Goal: Task Accomplishment & Management: Manage account settings

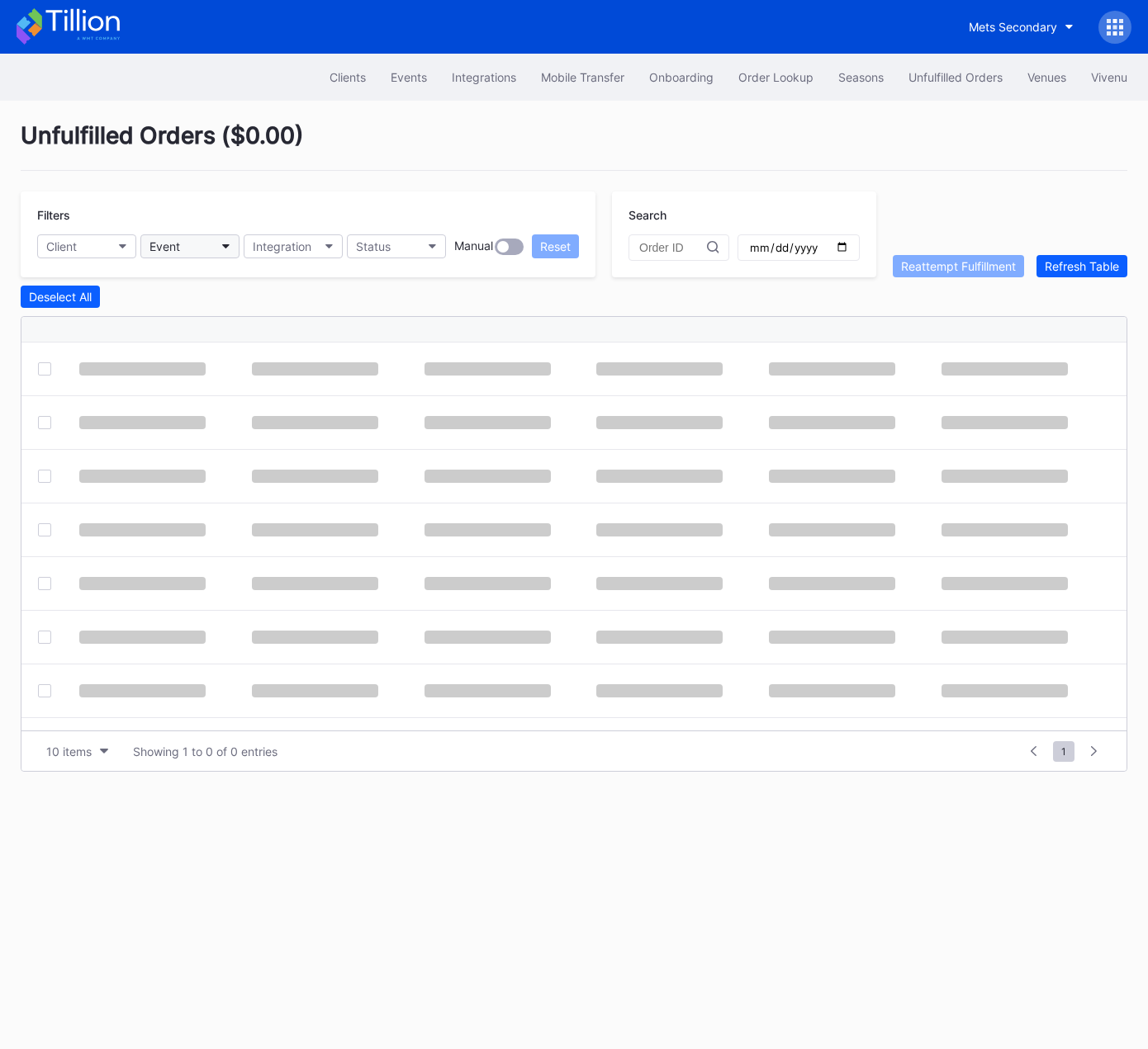
click at [188, 245] on button "Event" at bounding box center [190, 246] width 99 height 24
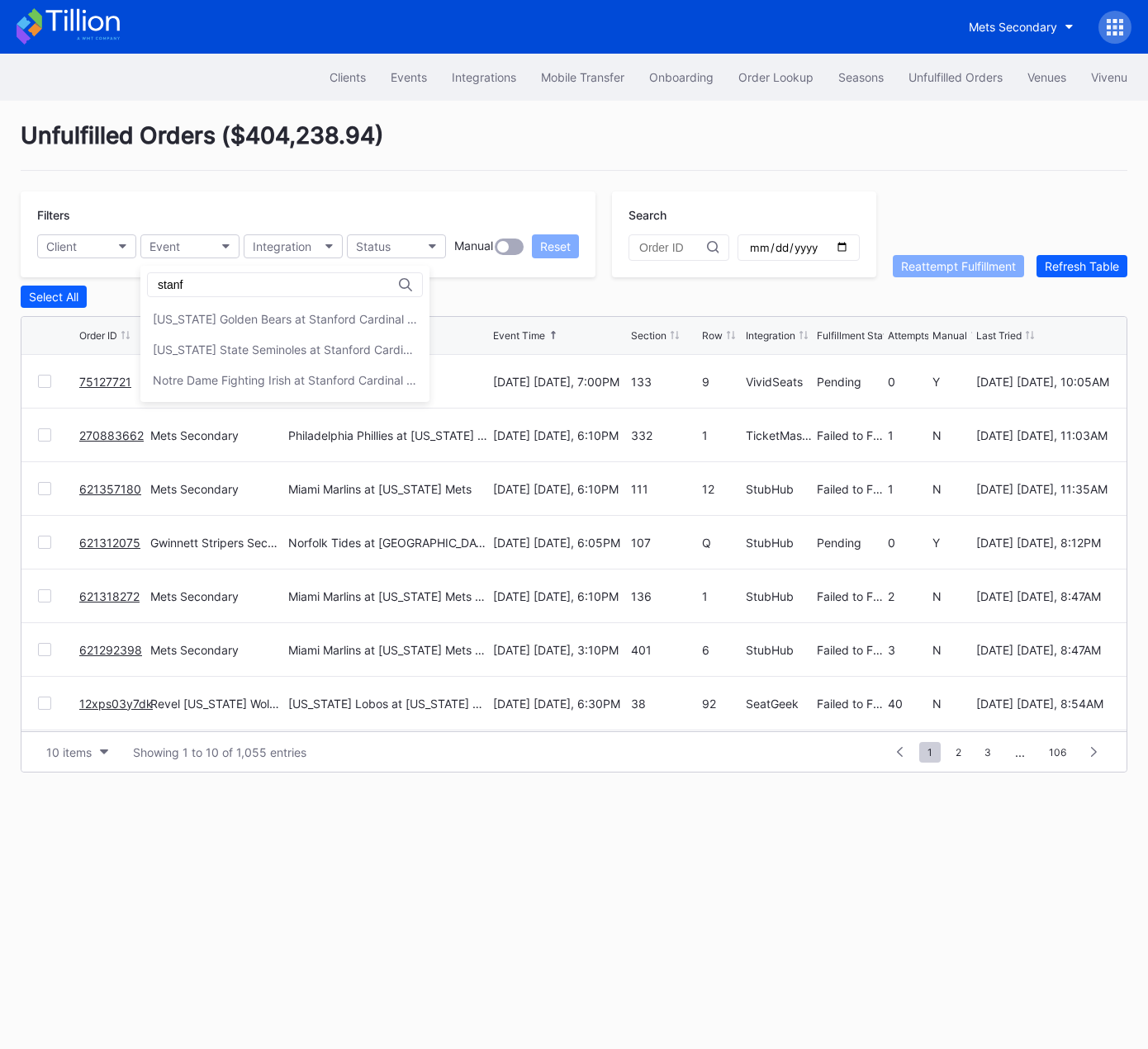
drag, startPoint x: 215, startPoint y: 283, endPoint x: 76, endPoint y: 212, distance: 156.1
click at [53, 276] on div "stanf [US_STATE] Golden Bears at Stanford Cardinal Football [US_STATE] State Se…" at bounding box center [574, 524] width 1148 height 1049
type input "stanf"
drag, startPoint x: 111, startPoint y: 136, endPoint x: 124, endPoint y: 159, distance: 26.4
click at [105, 241] on button "Client" at bounding box center [86, 246] width 99 height 24
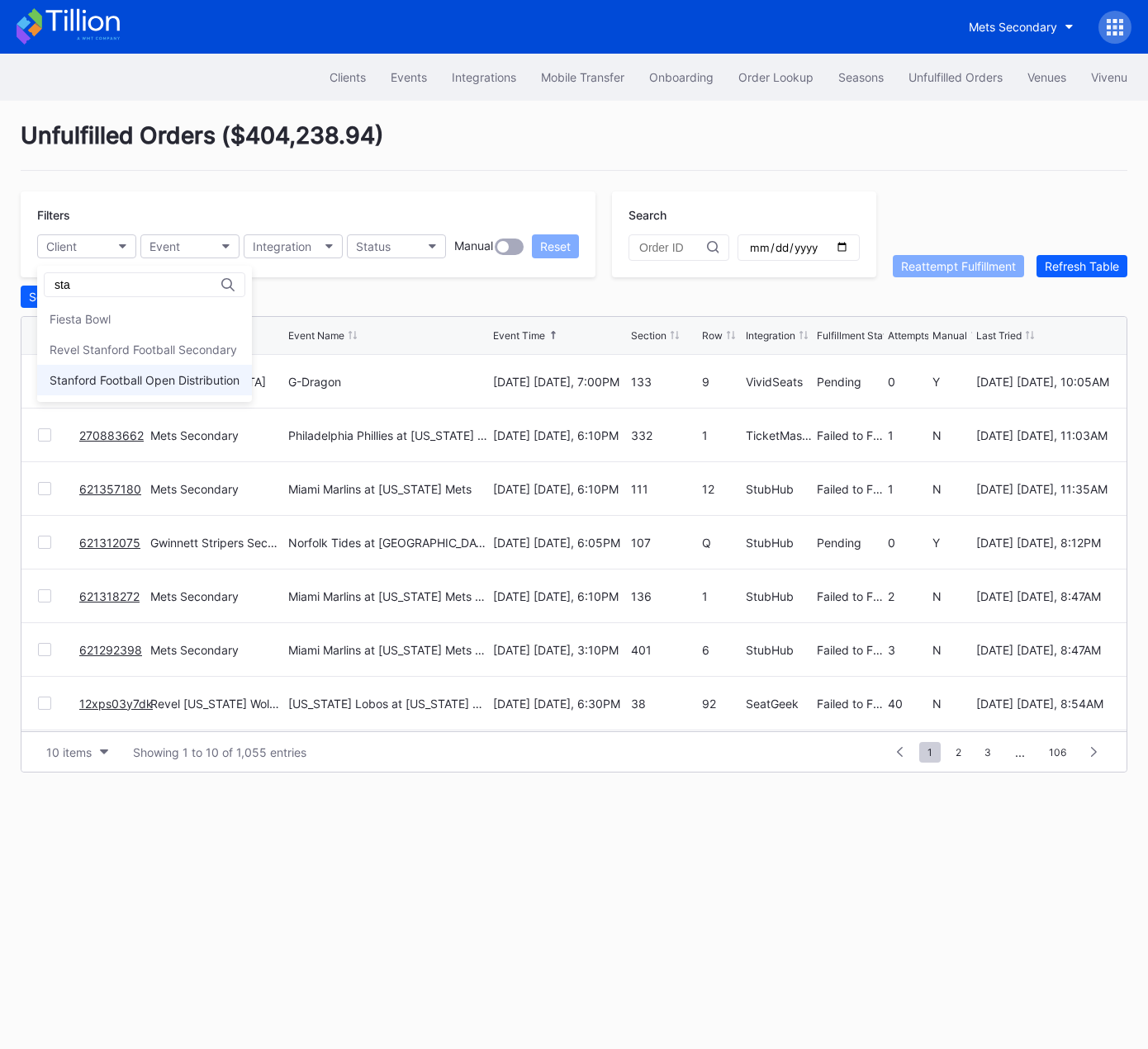
type input "sta"
click at [123, 377] on div "Stanford Football Open Distribution" at bounding box center [144, 380] width 190 height 14
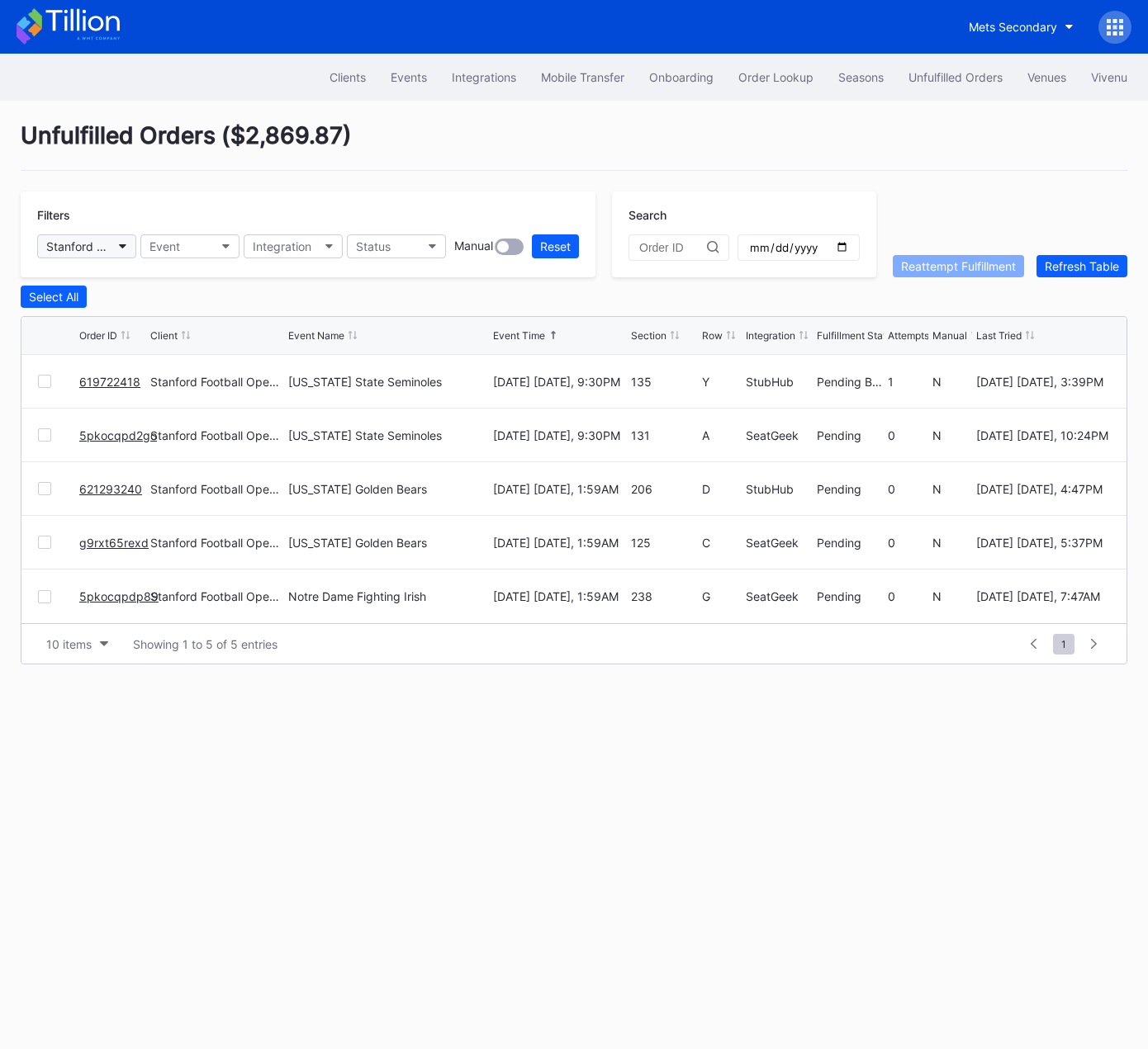
click at [104, 246] on div "Stanford Football Open Distribution" at bounding box center [79, 246] width 65 height 14
click at [1108, 81] on div "Vivenu" at bounding box center [1109, 77] width 36 height 14
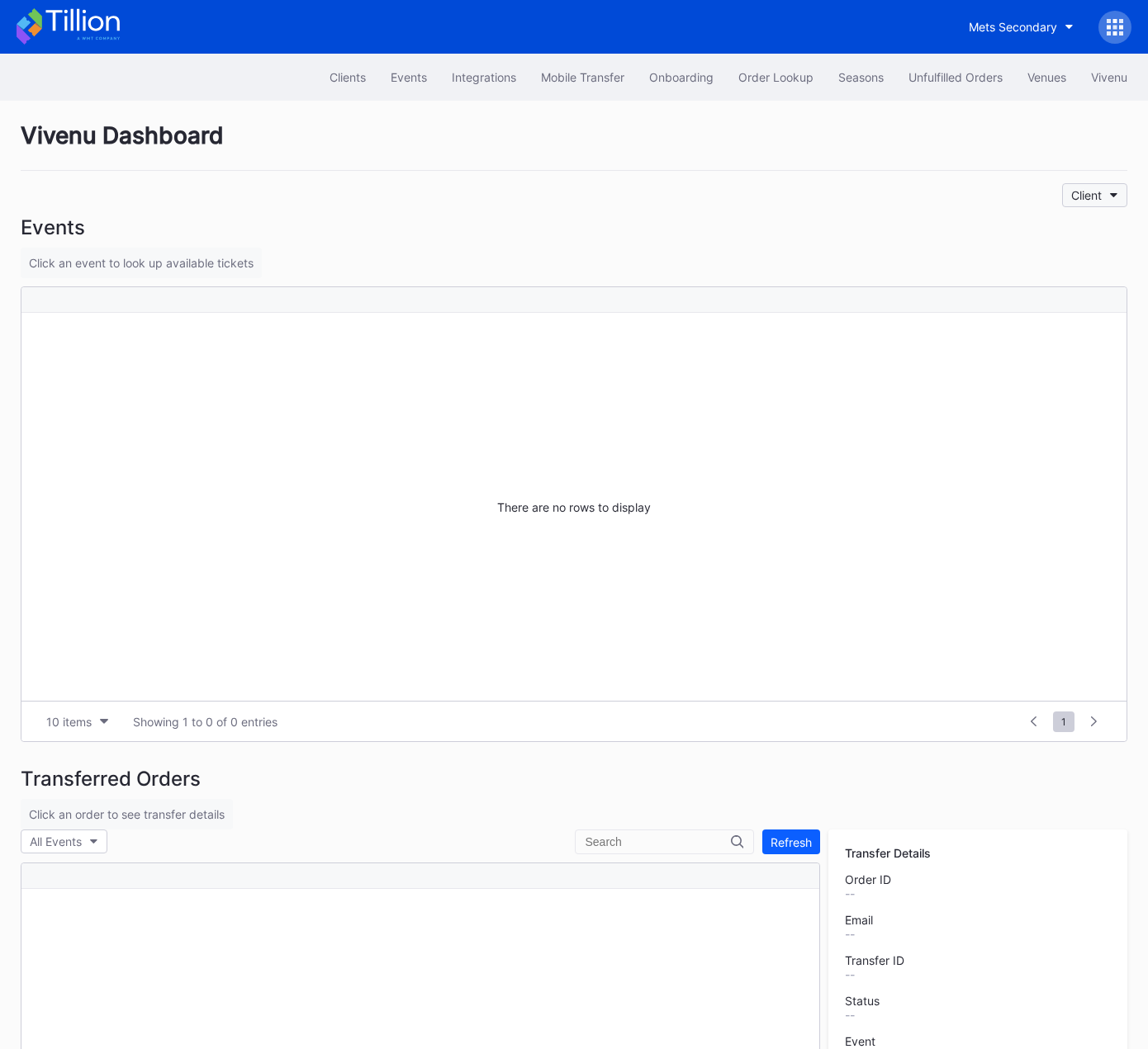
click at [1099, 205] on button "Client" at bounding box center [1094, 195] width 66 height 24
click at [1016, 264] on div "Revel Stanford Football Secondary" at bounding box center [1018, 267] width 187 height 14
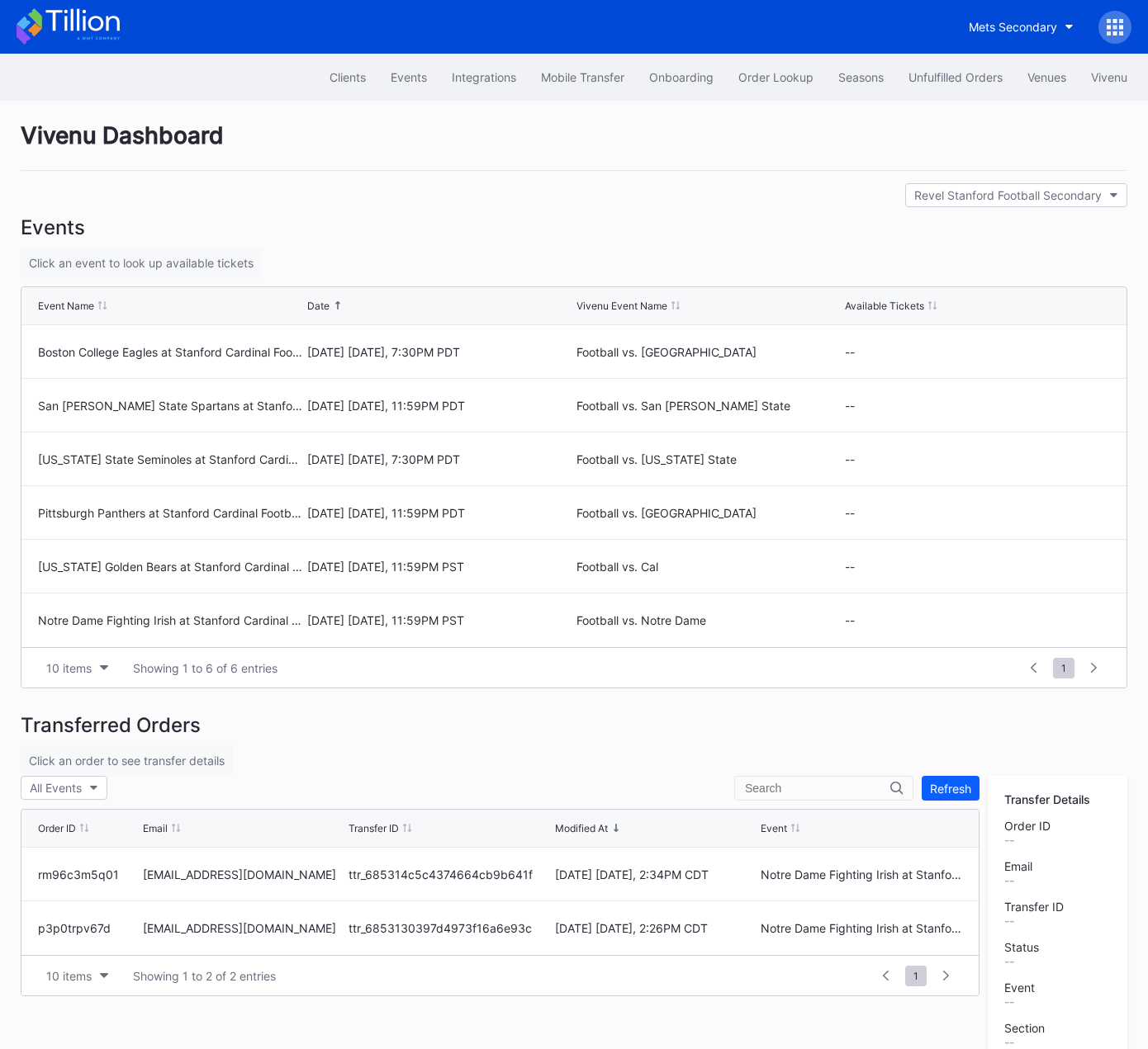
click at [676, 218] on div "Events" at bounding box center [574, 227] width 1106 height 24
drag, startPoint x: 299, startPoint y: 103, endPoint x: 378, endPoint y: 103, distance: 79.0
click at [299, 103] on div "Vivenu Dashboard Revel Stanford Football Secondary Events Click an event to loo…" at bounding box center [574, 691] width 1148 height 1182
click at [403, 75] on div "Events" at bounding box center [408, 77] width 36 height 14
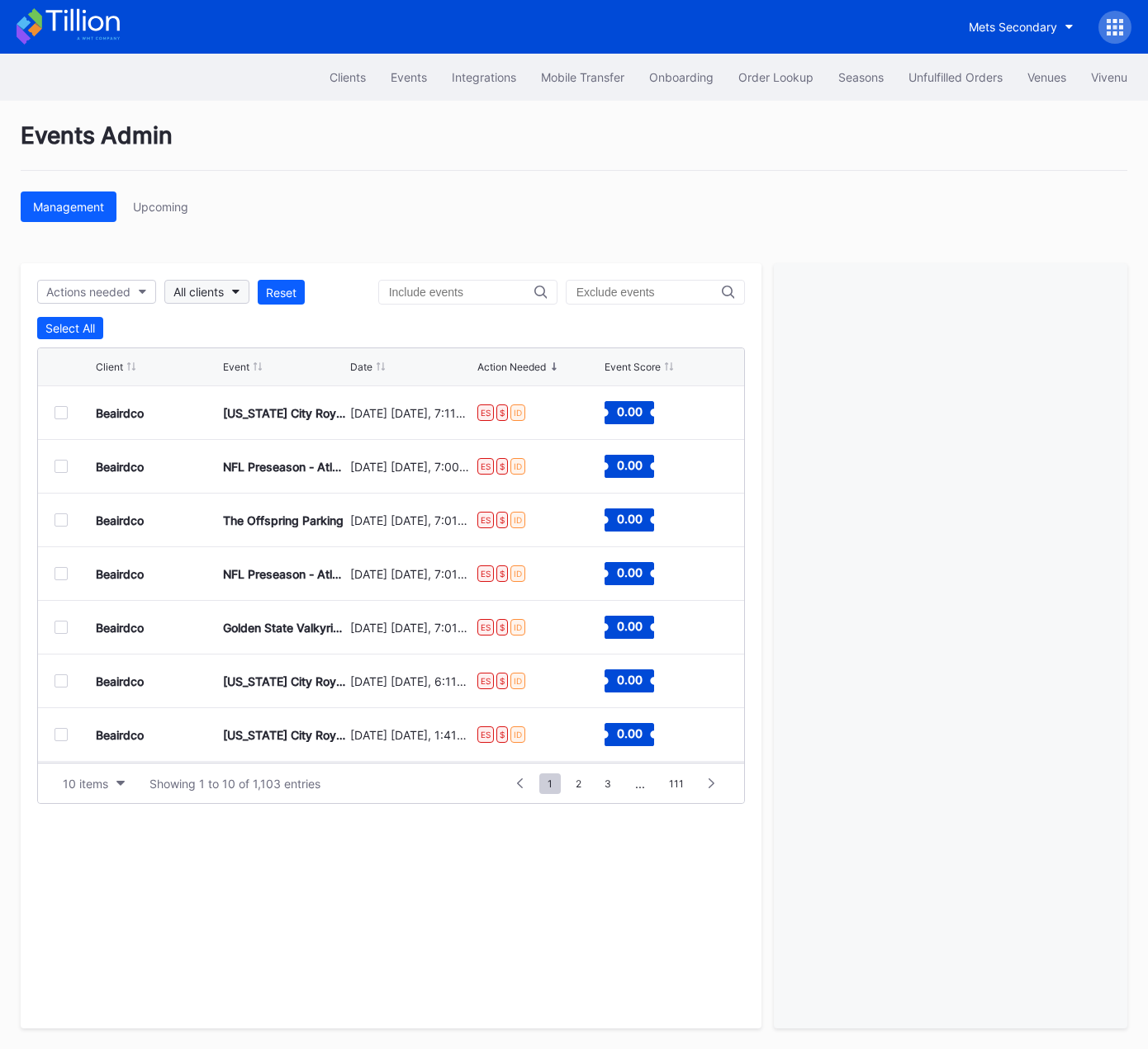
click at [232, 292] on button "All clients" at bounding box center [207, 291] width 85 height 24
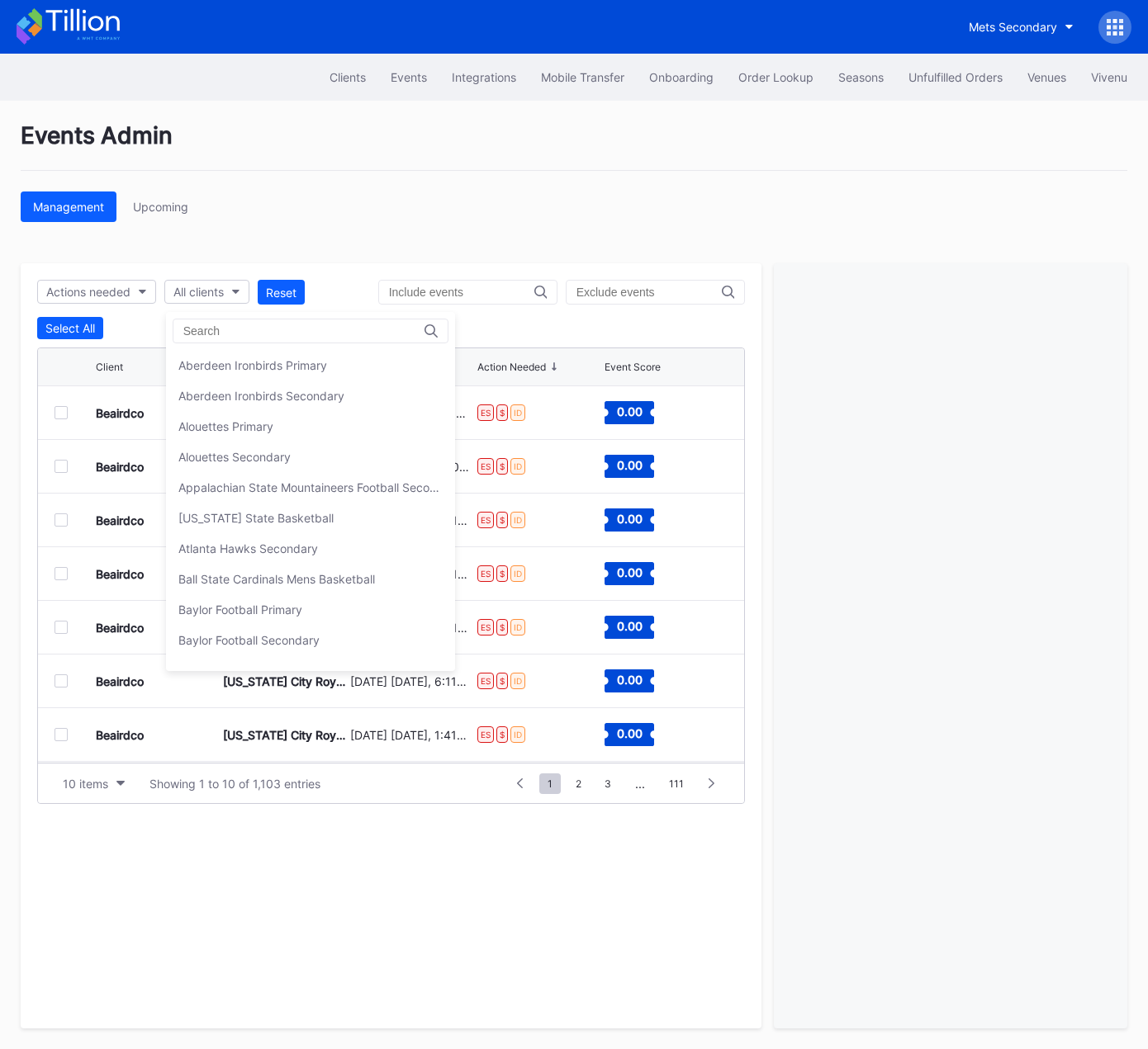
click at [225, 329] on input at bounding box center [255, 331] width 144 height 13
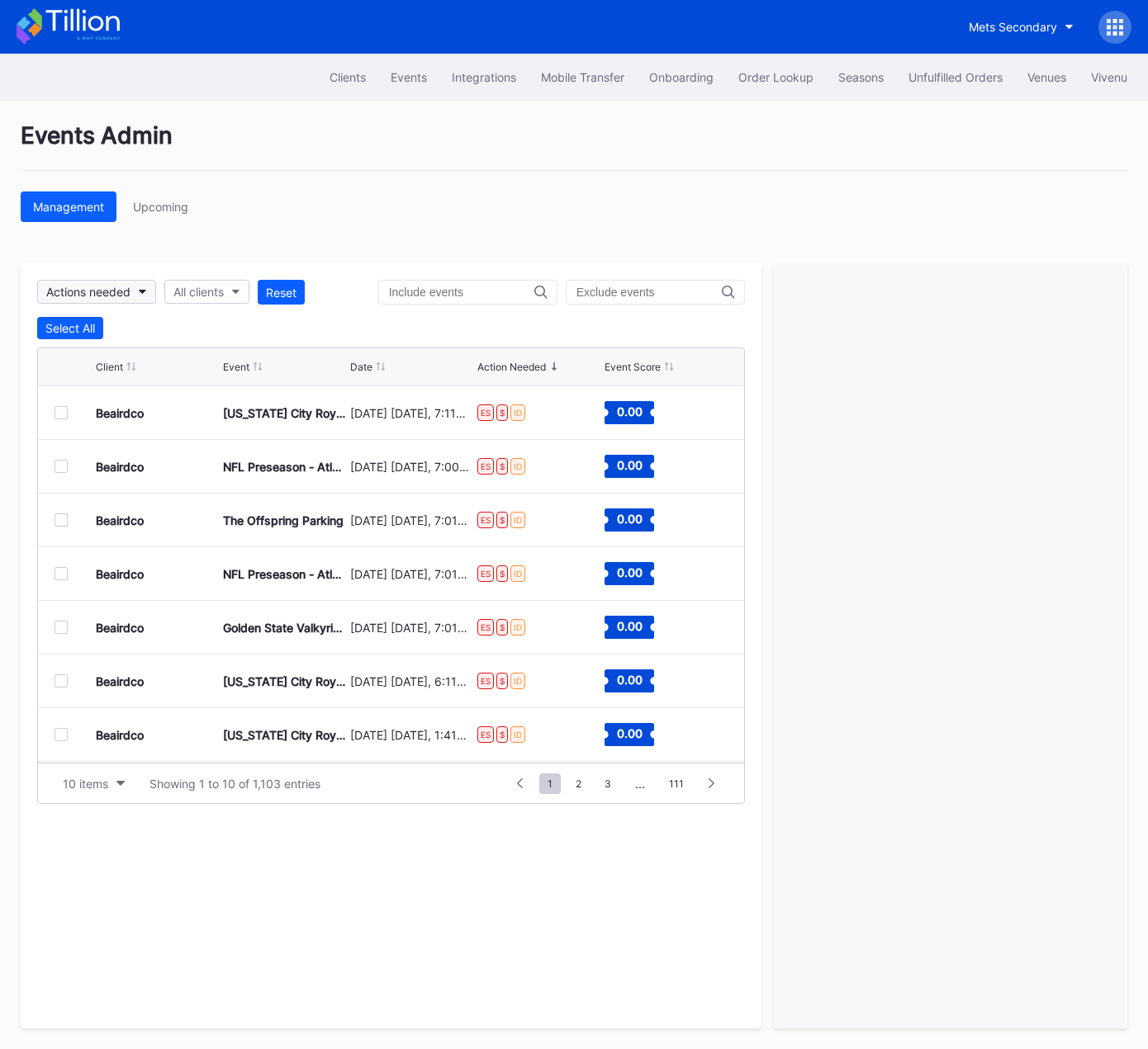
click at [105, 287] on div "Actions needed" at bounding box center [88, 291] width 85 height 14
type input "st"
click at [940, 71] on div "Unfulfilled Orders" at bounding box center [955, 77] width 94 height 14
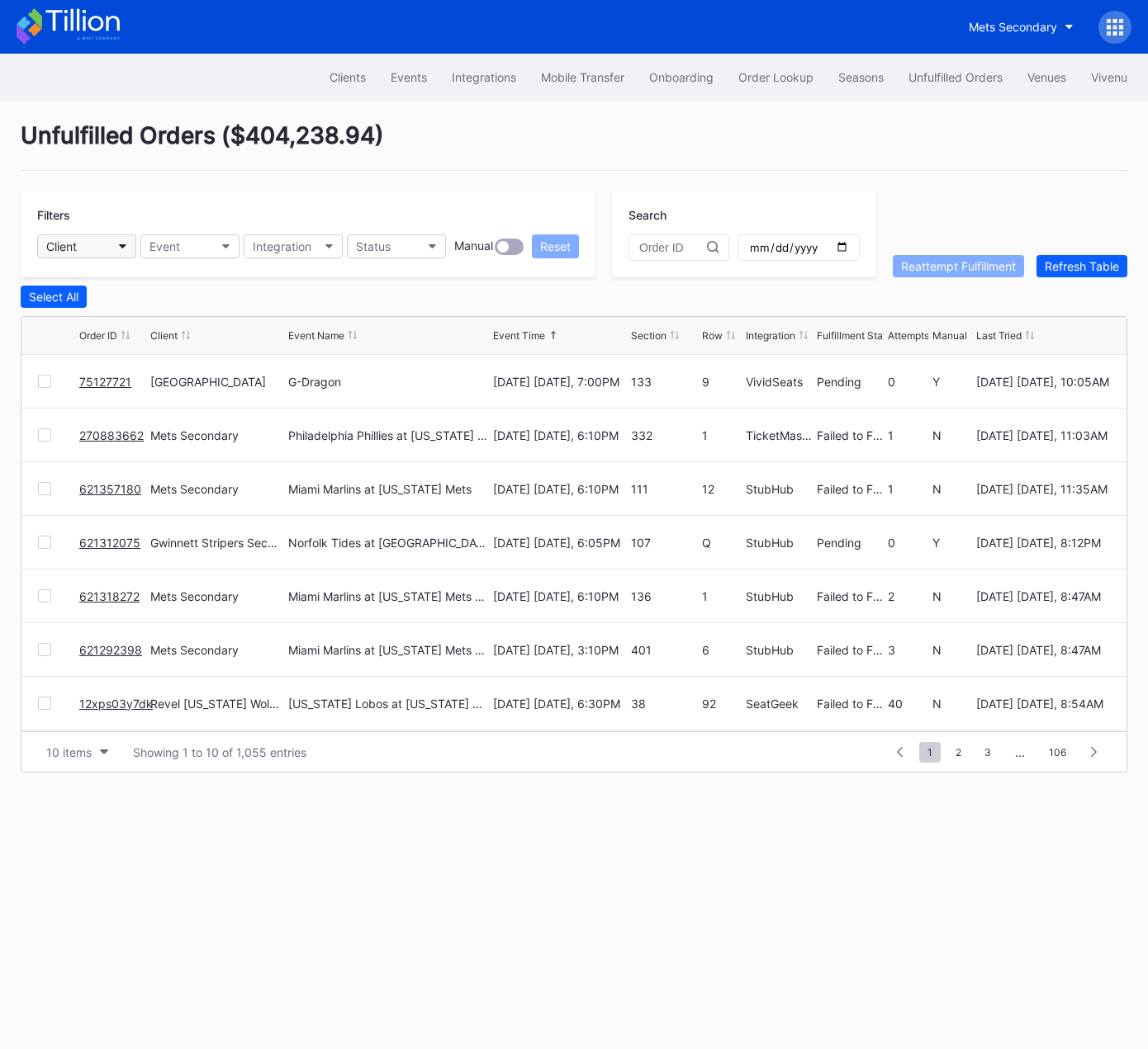
click at [98, 248] on button "Client" at bounding box center [86, 246] width 99 height 24
type input "sta"
click at [114, 370] on div "Stanford Football Open Distribution" at bounding box center [144, 380] width 215 height 30
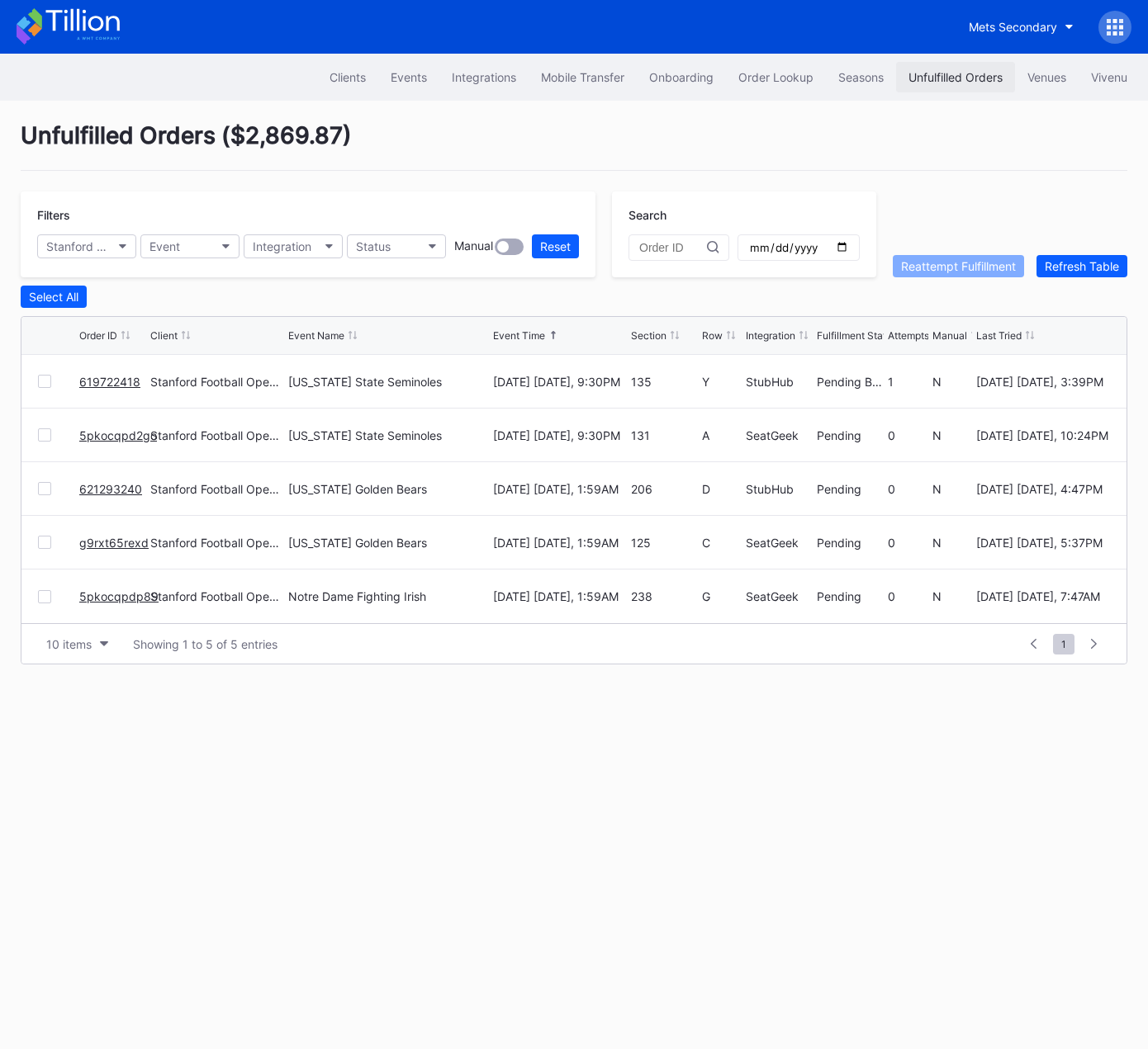
drag, startPoint x: 959, startPoint y: 87, endPoint x: 954, endPoint y: 73, distance: 14.9
click at [959, 87] on button "Unfulfilled Orders" at bounding box center [954, 77] width 119 height 30
click at [955, 78] on div "Unfulfilled Orders" at bounding box center [955, 77] width 94 height 14
